Goal: Check status: Check status

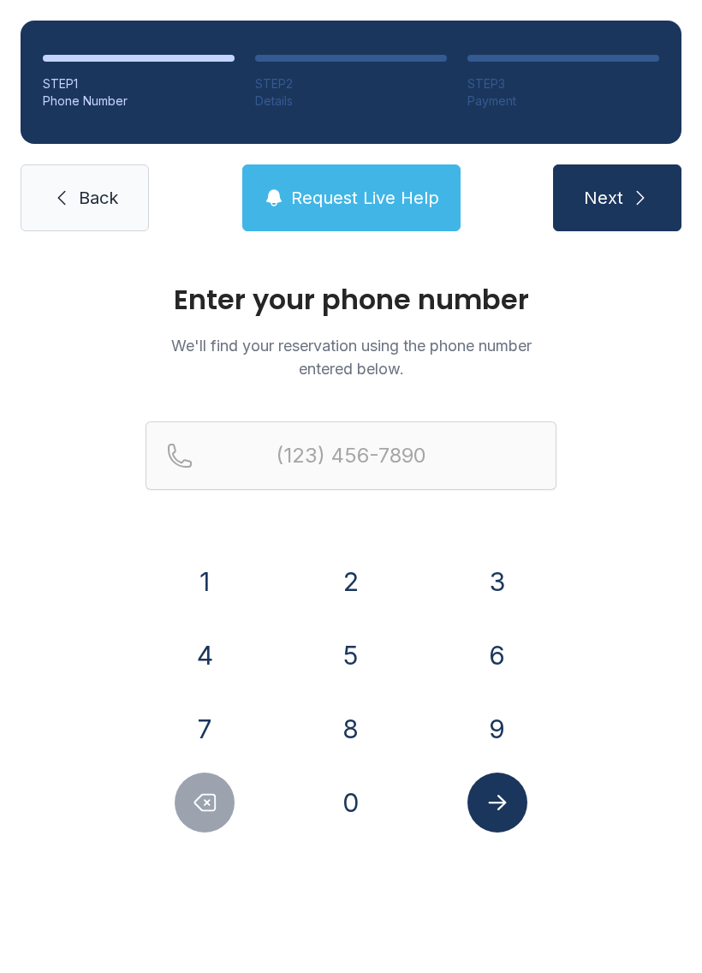
click at [218, 653] on button "4" at bounding box center [205, 655] width 60 height 60
click at [363, 805] on button "0" at bounding box center [351, 802] width 60 height 60
click at [197, 639] on button "4" at bounding box center [205, 655] width 60 height 60
click at [508, 650] on button "6" at bounding box center [498, 655] width 60 height 60
click at [206, 575] on button "1" at bounding box center [205, 581] width 60 height 60
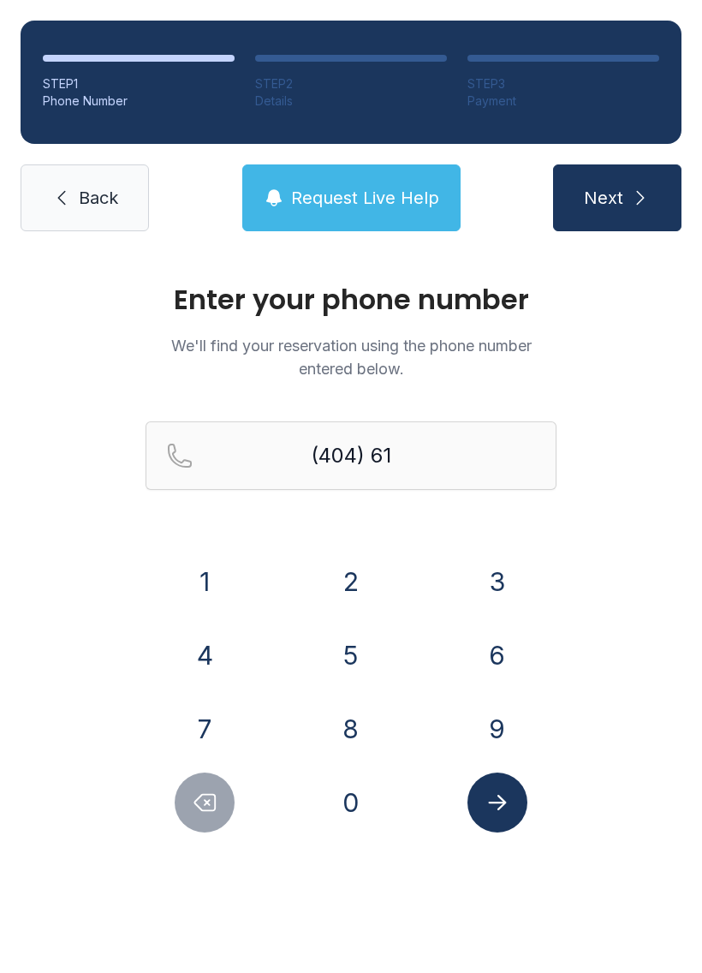
click at [347, 806] on button "0" at bounding box center [351, 802] width 60 height 60
click at [211, 576] on button "1" at bounding box center [205, 581] width 60 height 60
click at [349, 650] on button "5" at bounding box center [351, 655] width 60 height 60
click at [344, 647] on button "5" at bounding box center [351, 655] width 60 height 60
click at [343, 646] on button "5" at bounding box center [351, 655] width 60 height 60
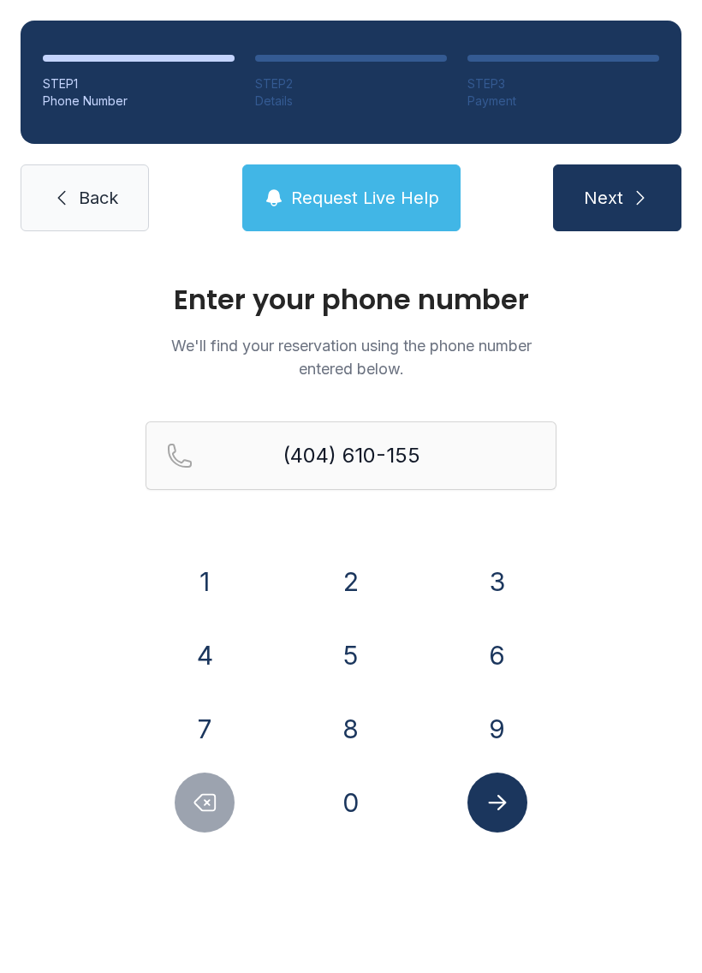
type input "[PHONE_NUMBER]"
click at [498, 805] on icon "Submit lookup form" at bounding box center [498, 803] width 26 height 26
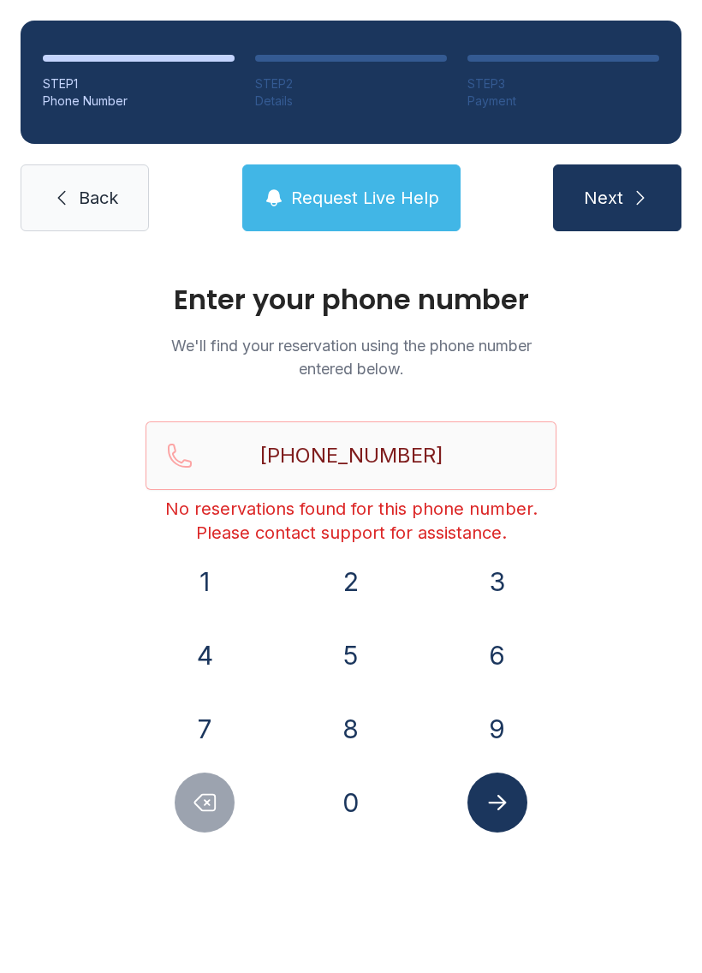
click at [49, 202] on link "Back" at bounding box center [85, 197] width 128 height 67
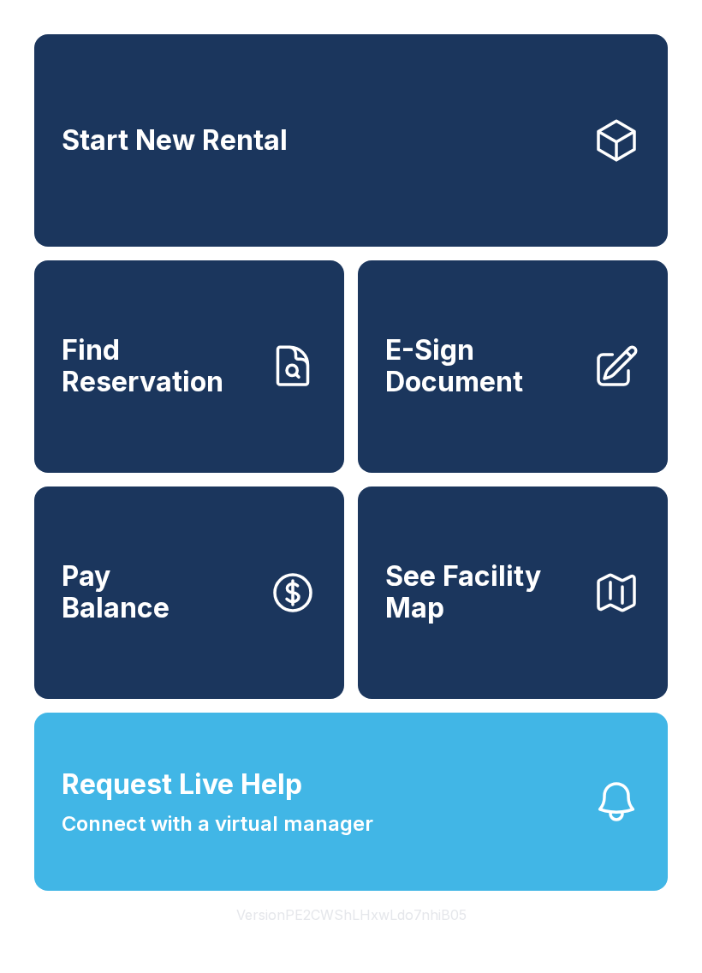
click at [60, 842] on button "Request Live Help Connect with a virtual manager" at bounding box center [351, 801] width 634 height 178
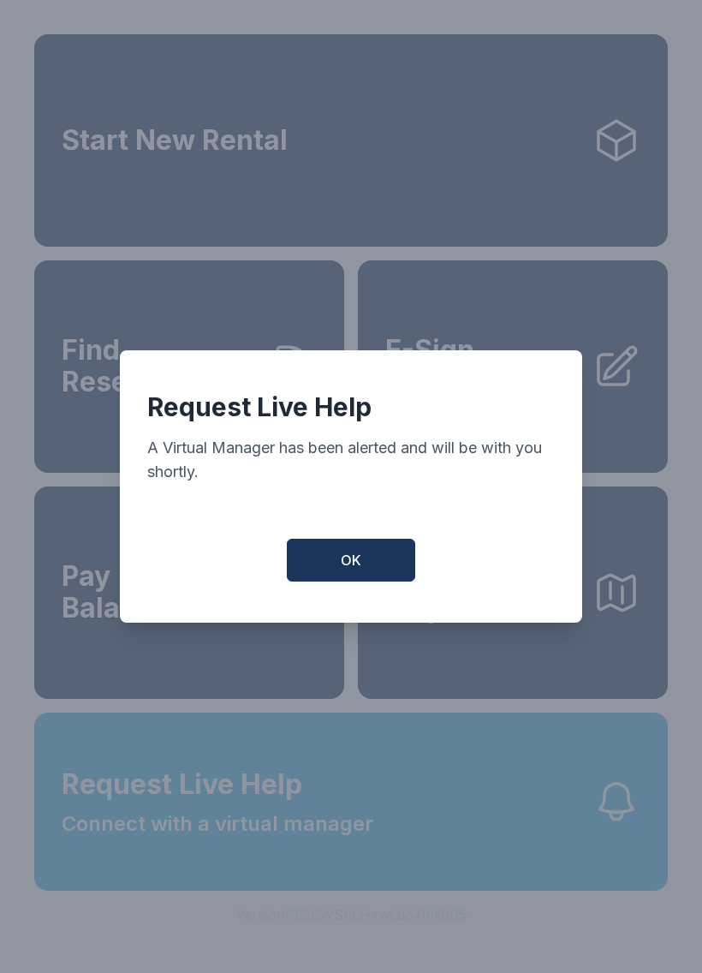
click at [323, 566] on button "OK" at bounding box center [351, 560] width 128 height 43
